Goal: Transaction & Acquisition: Purchase product/service

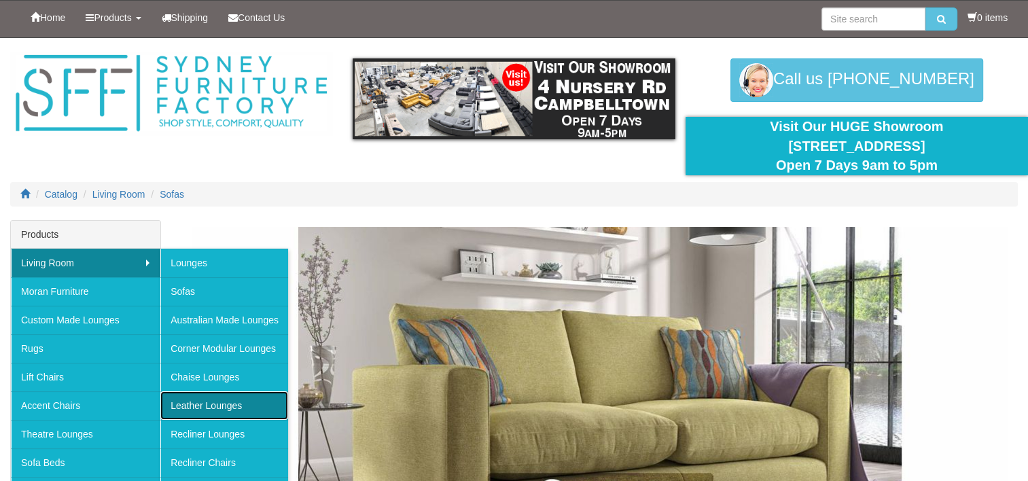
click at [231, 406] on link "Leather Lounges" at bounding box center [224, 405] width 128 height 29
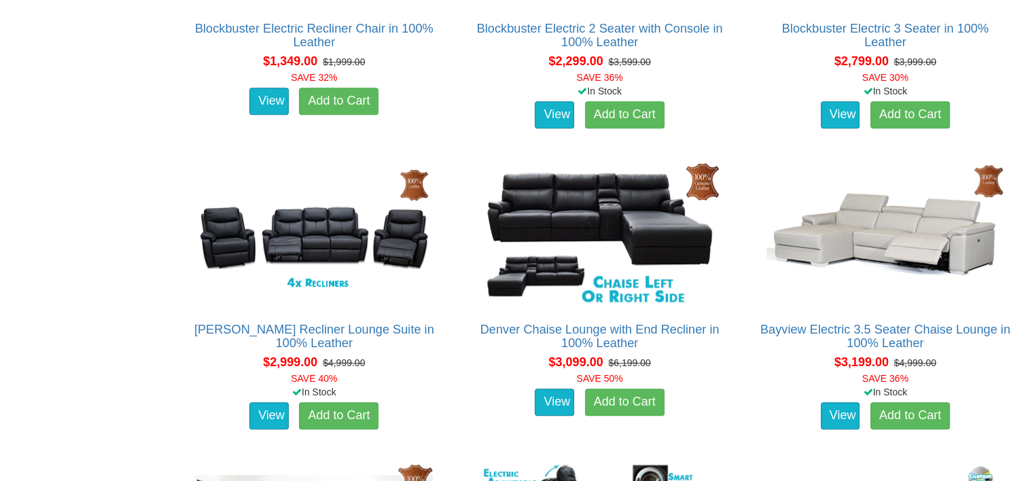
scroll to position [1019, 0]
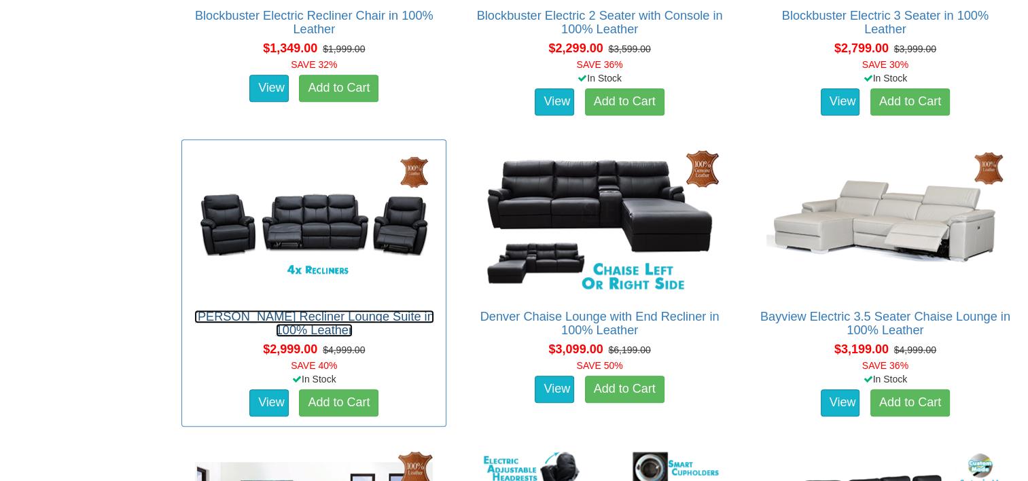
click at [325, 319] on link "[PERSON_NAME] Recliner Lounge Suite in 100% Leather" at bounding box center [314, 323] width 240 height 27
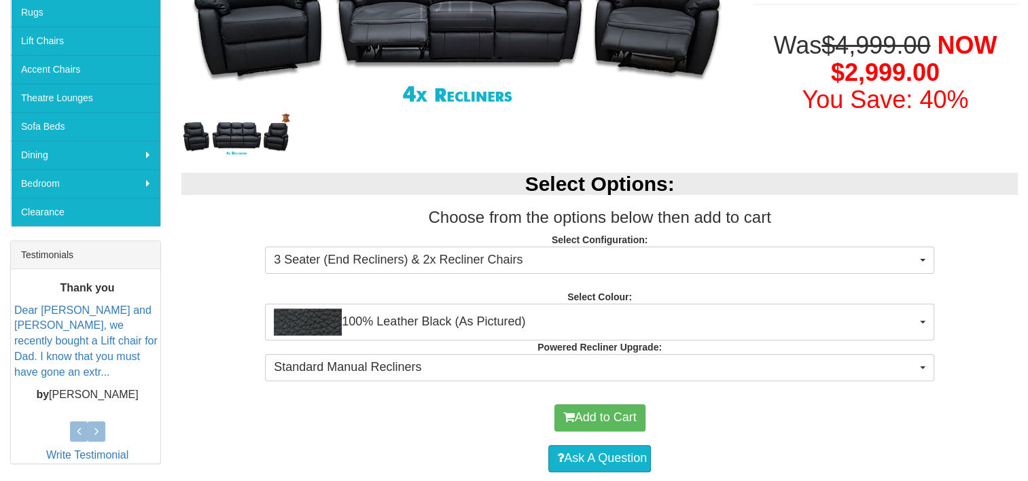
scroll to position [340, 0]
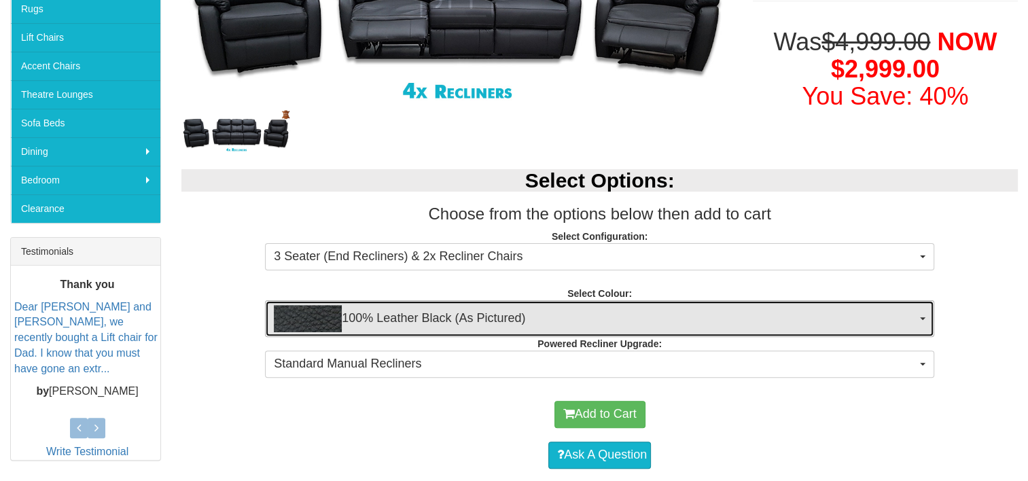
click at [325, 319] on img "button" at bounding box center [308, 318] width 68 height 27
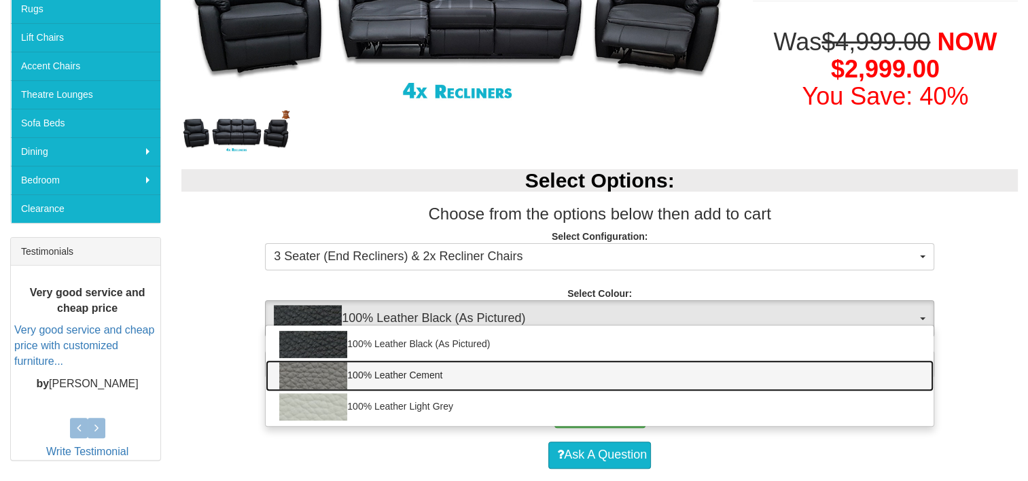
click at [326, 373] on img at bounding box center [313, 375] width 68 height 27
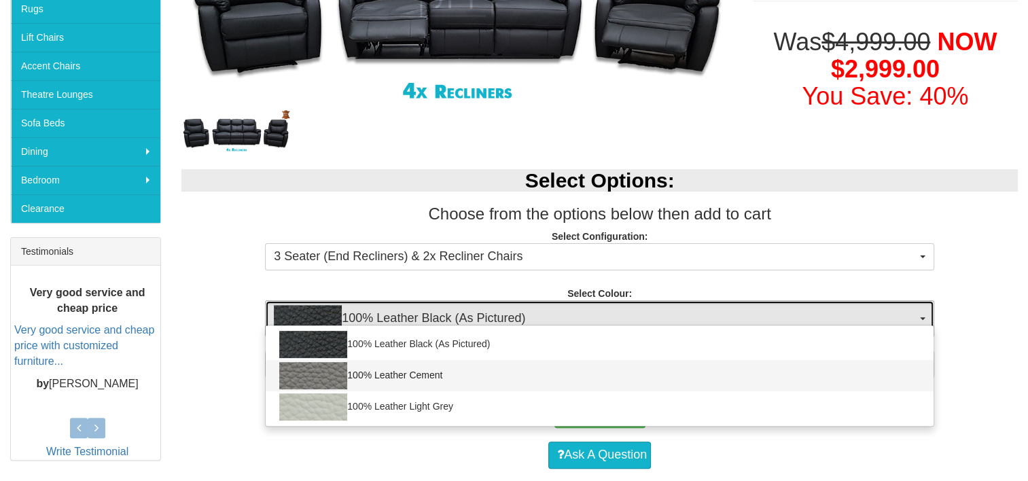
select select "2001"
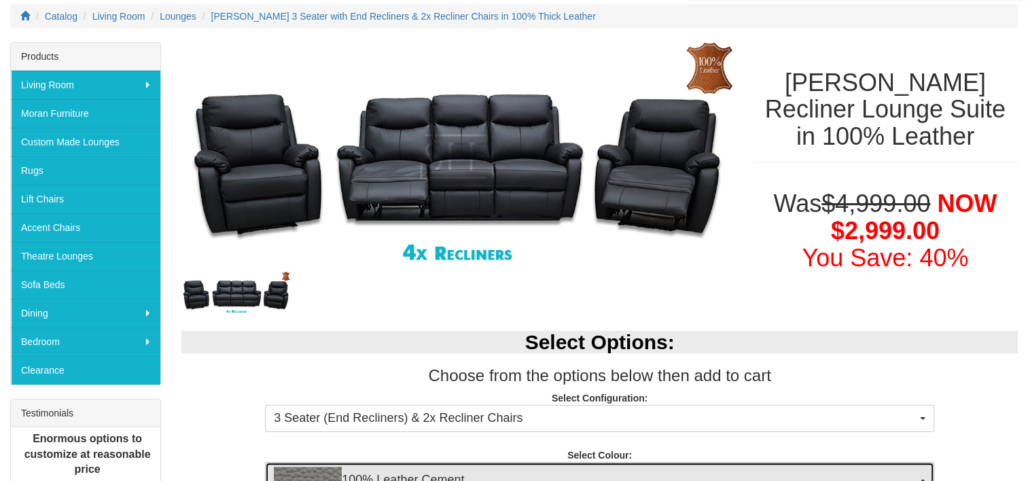
scroll to position [136, 0]
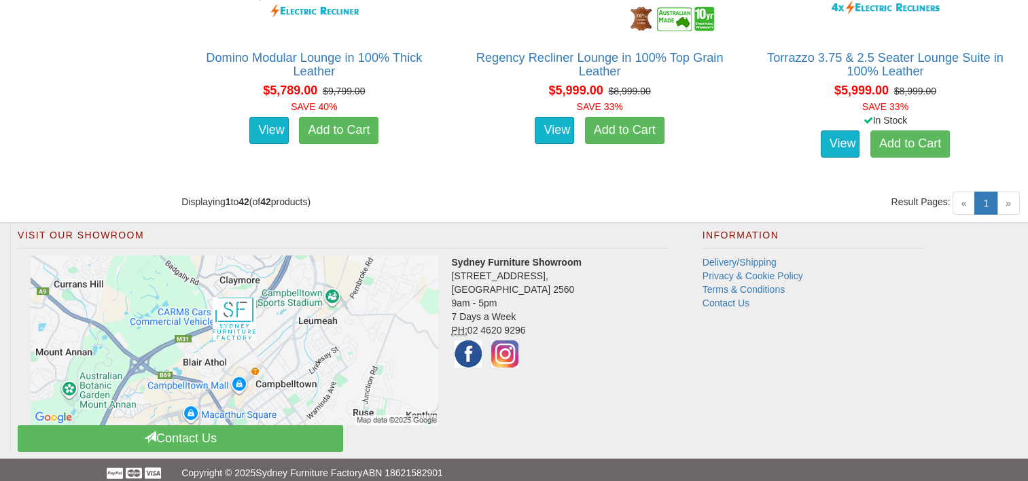
scroll to position [4900, 0]
